Goal: Information Seeking & Learning: Check status

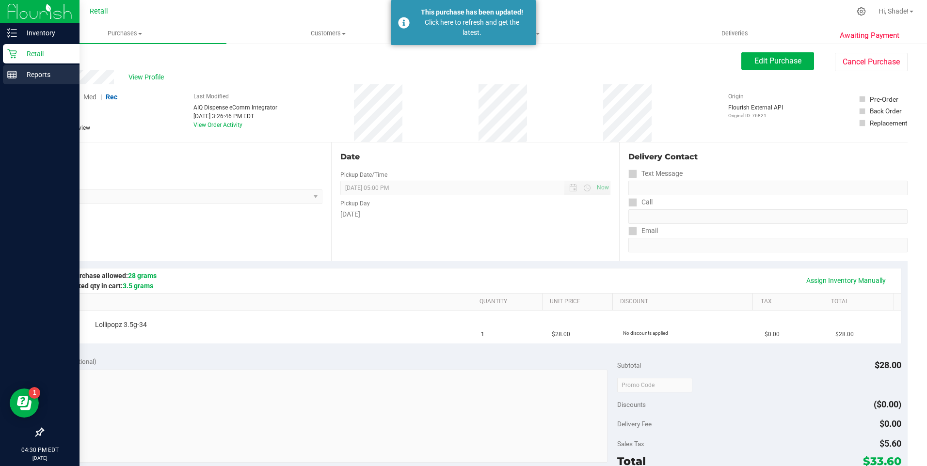
click at [9, 79] on icon at bounding box center [12, 75] width 10 height 10
click at [12, 70] on icon at bounding box center [12, 75] width 10 height 10
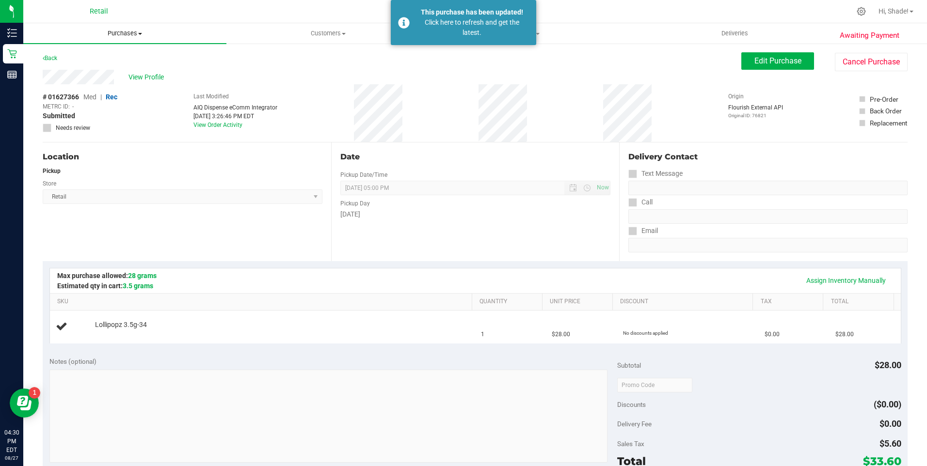
click at [116, 32] on span "Purchases" at bounding box center [124, 33] width 203 height 9
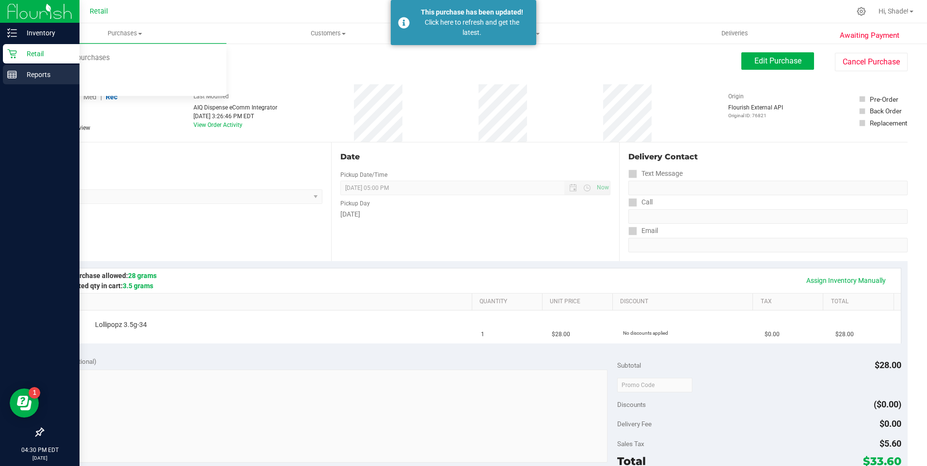
click at [0, 81] on link "Reports" at bounding box center [40, 75] width 80 height 21
click at [26, 74] on p "Reports" at bounding box center [46, 75] width 58 height 12
click at [32, 77] on p "Reports" at bounding box center [46, 75] width 58 height 12
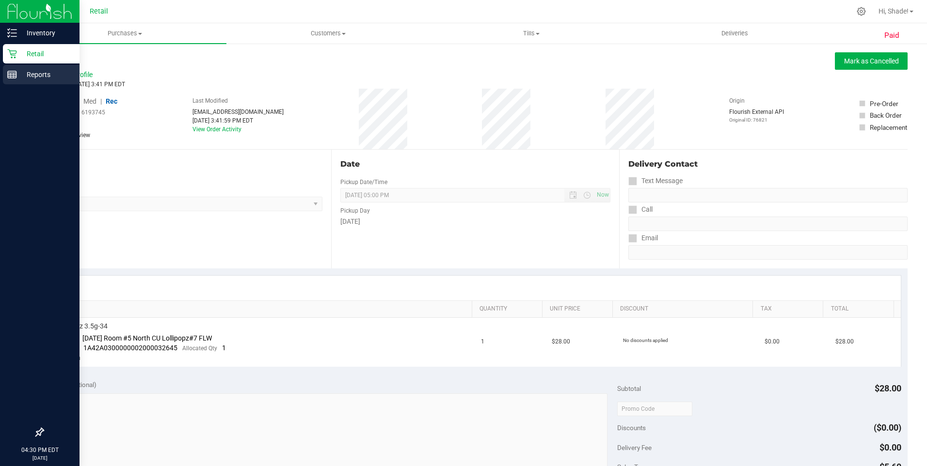
click at [21, 74] on p "Reports" at bounding box center [46, 75] width 58 height 12
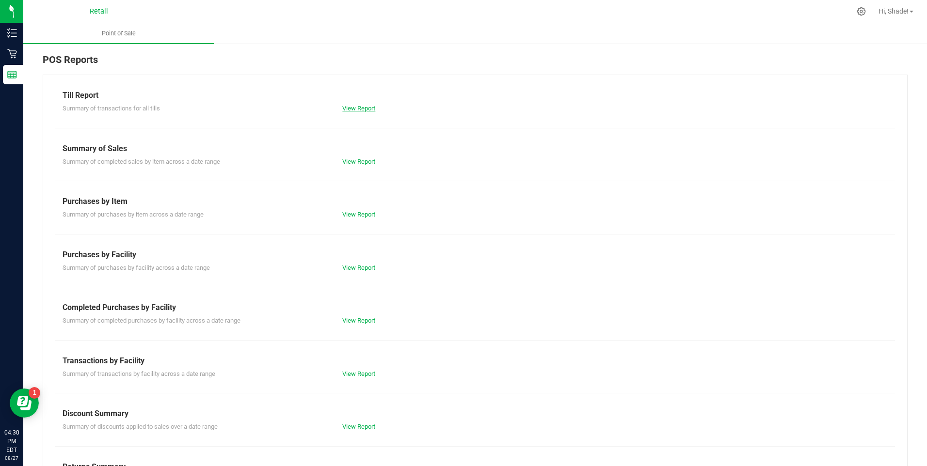
click at [356, 106] on link "View Report" at bounding box center [358, 108] width 33 height 7
